Goal: Information Seeking & Learning: Learn about a topic

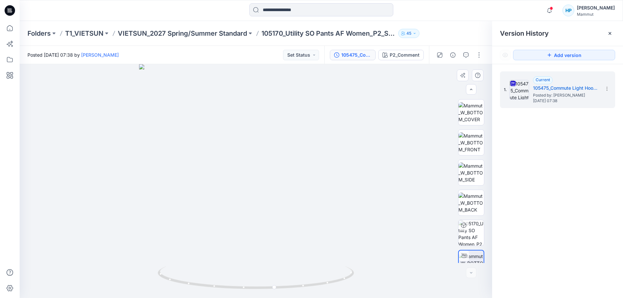
scroll to position [13, 0]
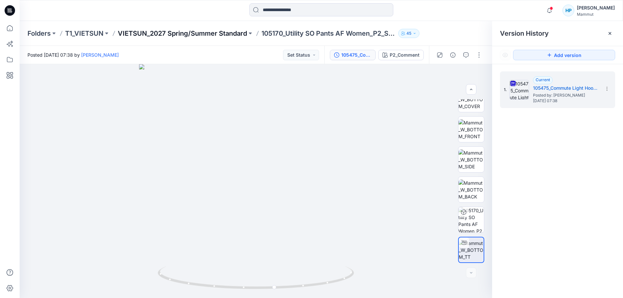
click at [207, 32] on p "VIETSUN_2027 Spring/Summer Standard" at bounding box center [182, 33] width 129 height 9
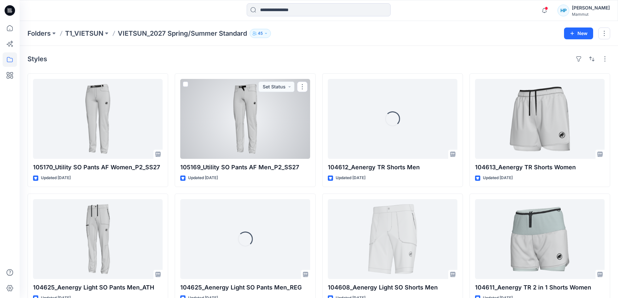
click at [235, 149] on div at bounding box center [244, 119] width 129 height 80
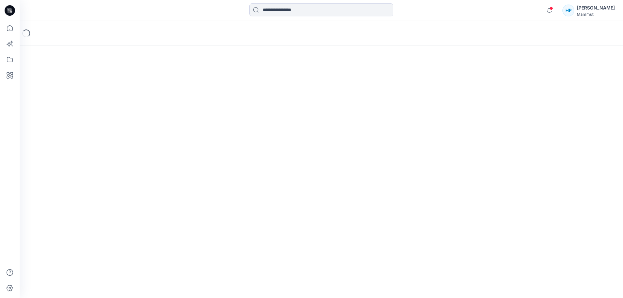
click at [235, 149] on div "Loading..." at bounding box center [321, 159] width 603 height 277
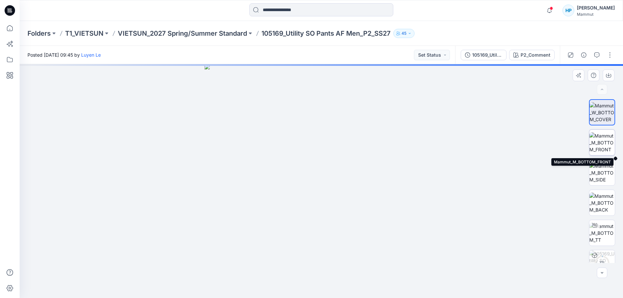
click at [605, 139] on img at bounding box center [602, 142] width 26 height 21
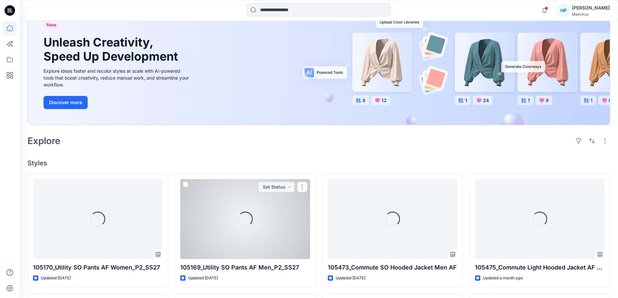
scroll to position [65, 0]
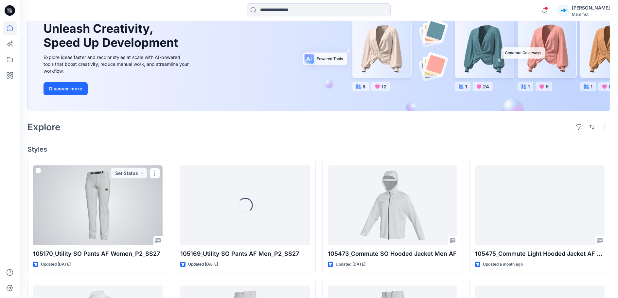
drag, startPoint x: 121, startPoint y: 230, endPoint x: 136, endPoint y: 225, distance: 15.4
click at [121, 230] on div at bounding box center [97, 205] width 129 height 80
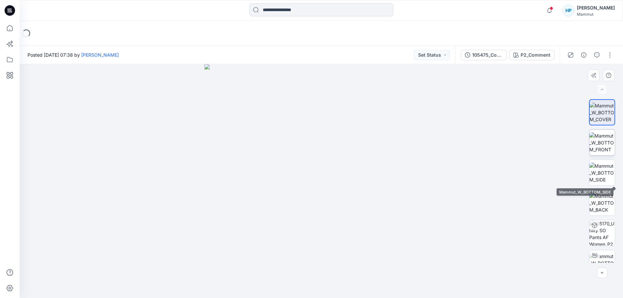
click at [612, 146] on img at bounding box center [602, 142] width 26 height 21
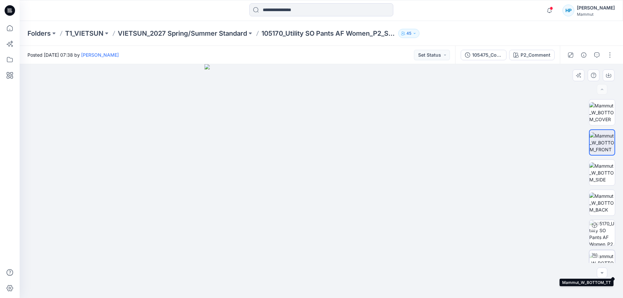
click at [601, 257] on img at bounding box center [602, 262] width 26 height 21
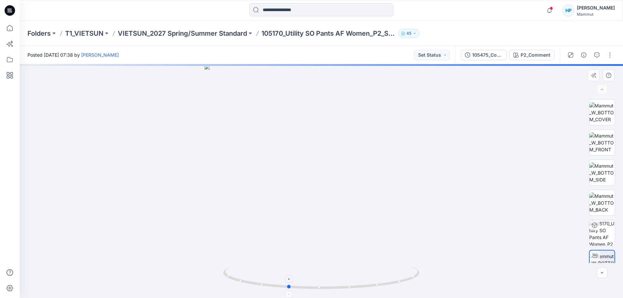
drag, startPoint x: 366, startPoint y: 288, endPoint x: 332, endPoint y: 288, distance: 33.4
click at [332, 288] on icon at bounding box center [322, 278] width 198 height 25
drag, startPoint x: 359, startPoint y: 285, endPoint x: 387, endPoint y: 282, distance: 28.7
click at [391, 284] on icon at bounding box center [322, 278] width 198 height 25
